Goal: Find specific page/section: Find specific page/section

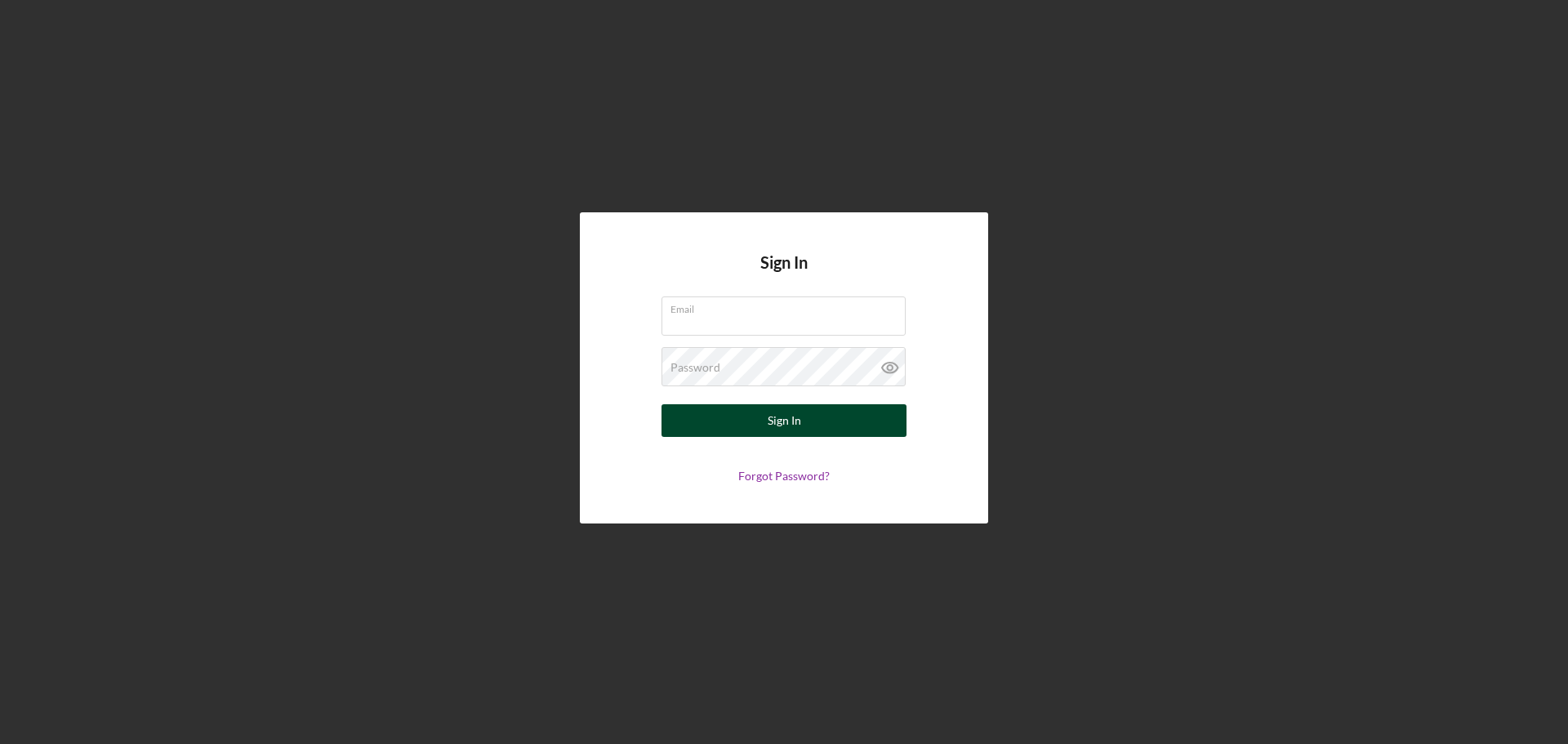
type input "[EMAIL_ADDRESS][DOMAIN_NAME]"
click at [827, 423] on button "Sign In" at bounding box center [784, 420] width 245 height 32
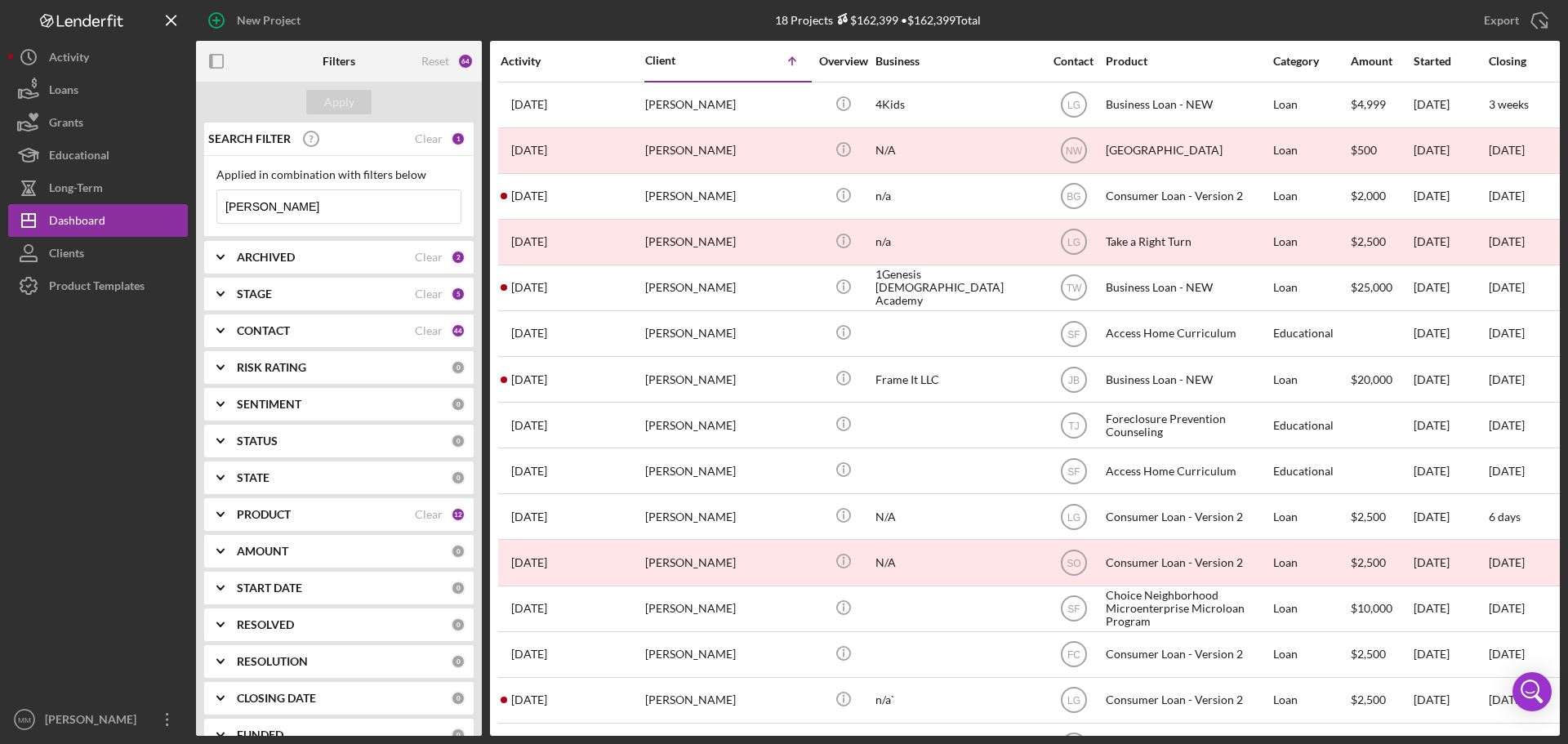
click at [347, 213] on input "[PERSON_NAME]" at bounding box center [338, 206] width 243 height 32
click at [341, 181] on div "Applied in combination with filters below" at bounding box center [338, 174] width 245 height 13
click at [342, 201] on input "[PERSON_NAME]" at bounding box center [338, 206] width 243 height 32
click at [397, 183] on div "Applied in combination with filters below [PERSON_NAME] Icon/Menu Close" at bounding box center [338, 196] width 245 height 56
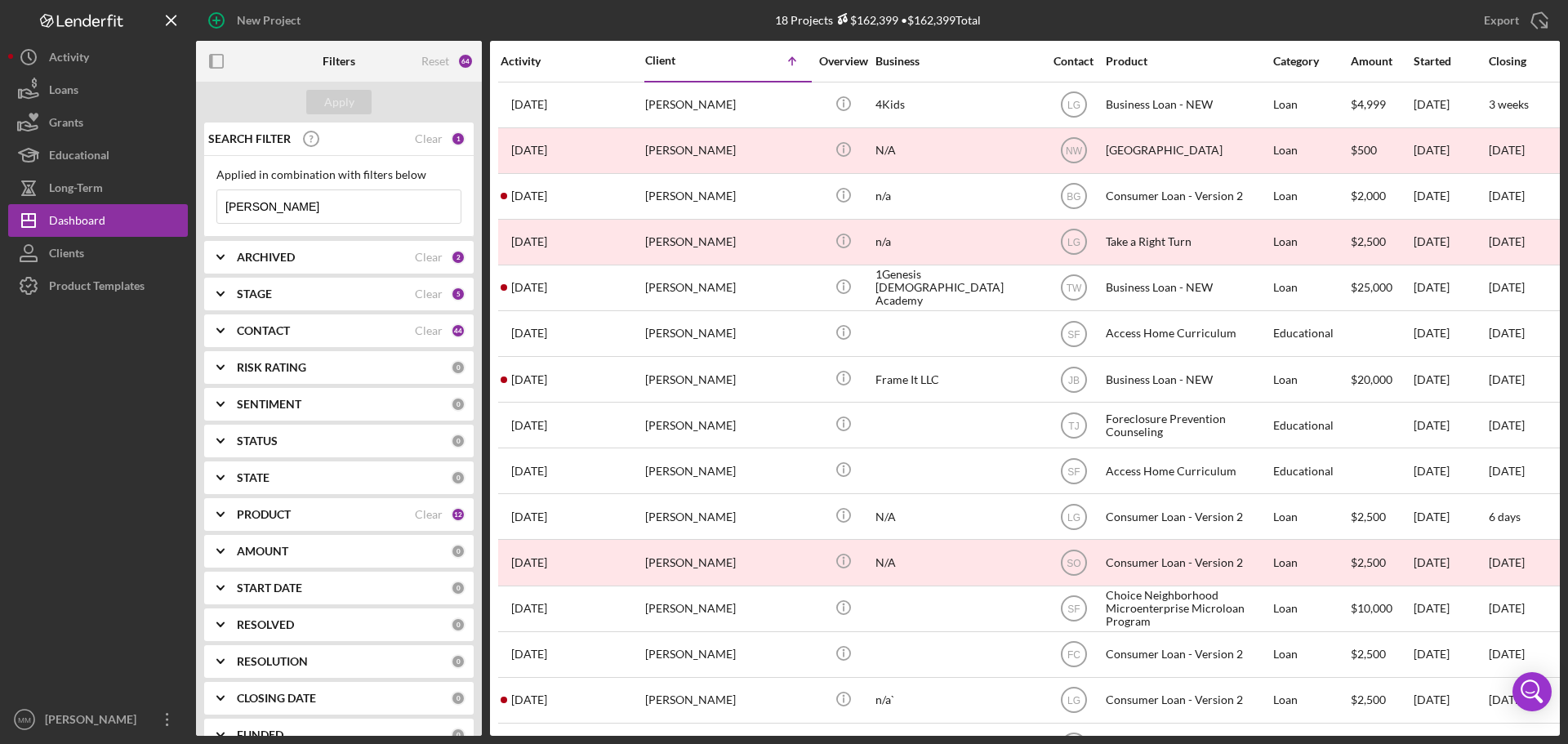
click at [397, 183] on div "Applied in combination with filters below [PERSON_NAME] Icon/Menu Close" at bounding box center [338, 196] width 245 height 56
click at [325, 176] on div "Applied in combination with filters below" at bounding box center [338, 174] width 245 height 13
click at [340, 216] on input "[PERSON_NAME]" at bounding box center [338, 206] width 243 height 32
click at [340, 214] on input "[PERSON_NAME]" at bounding box center [338, 206] width 243 height 32
click at [355, 207] on input "[PERSON_NAME]" at bounding box center [338, 206] width 243 height 32
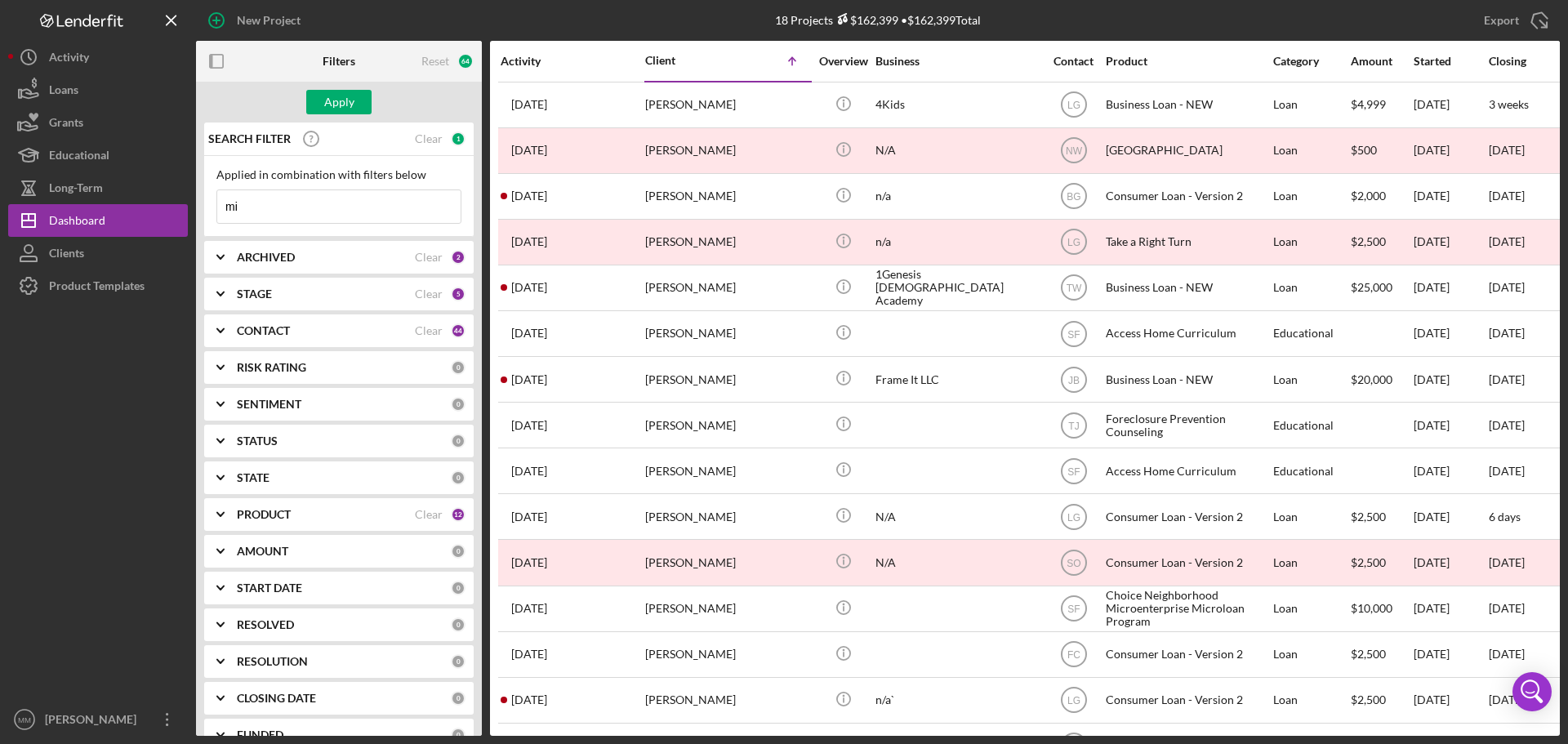
type input "m"
click at [350, 101] on div "Apply" at bounding box center [339, 101] width 31 height 24
